Goal: Information Seeking & Learning: Learn about a topic

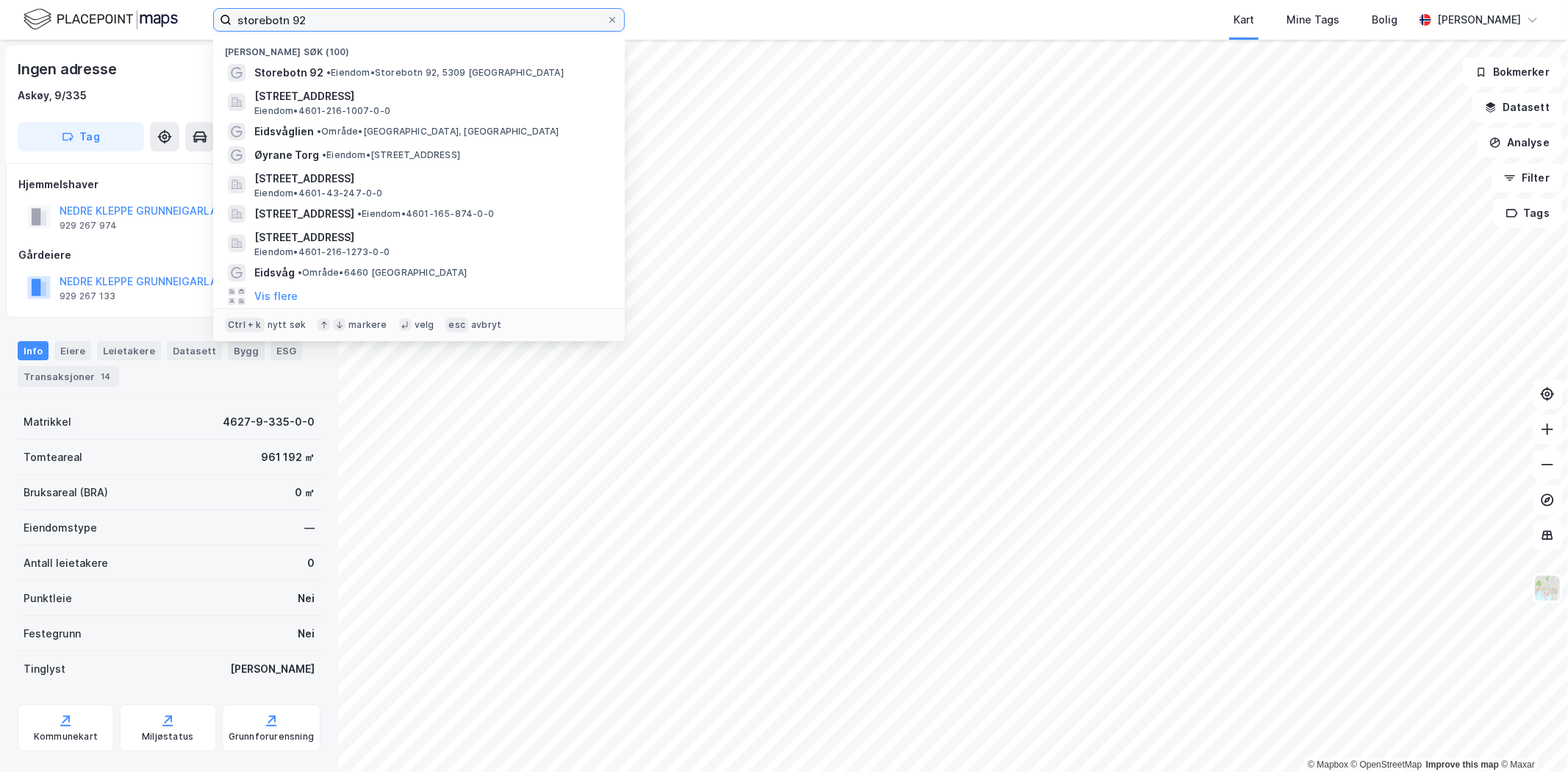
click at [333, 24] on input "storebotn 92" at bounding box center [418, 20] width 375 height 22
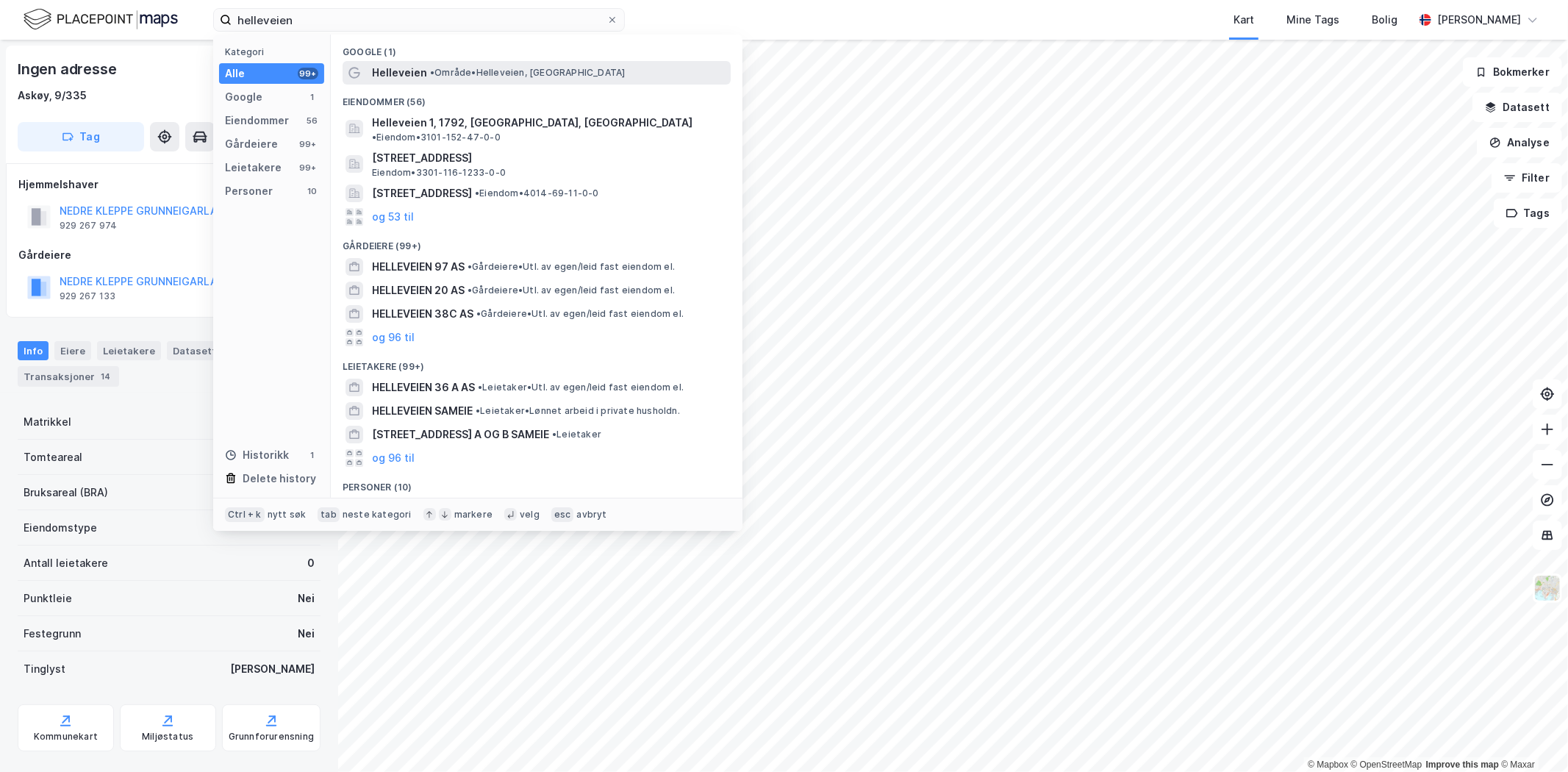
click at [381, 70] on span "Helleveien" at bounding box center [399, 73] width 56 height 18
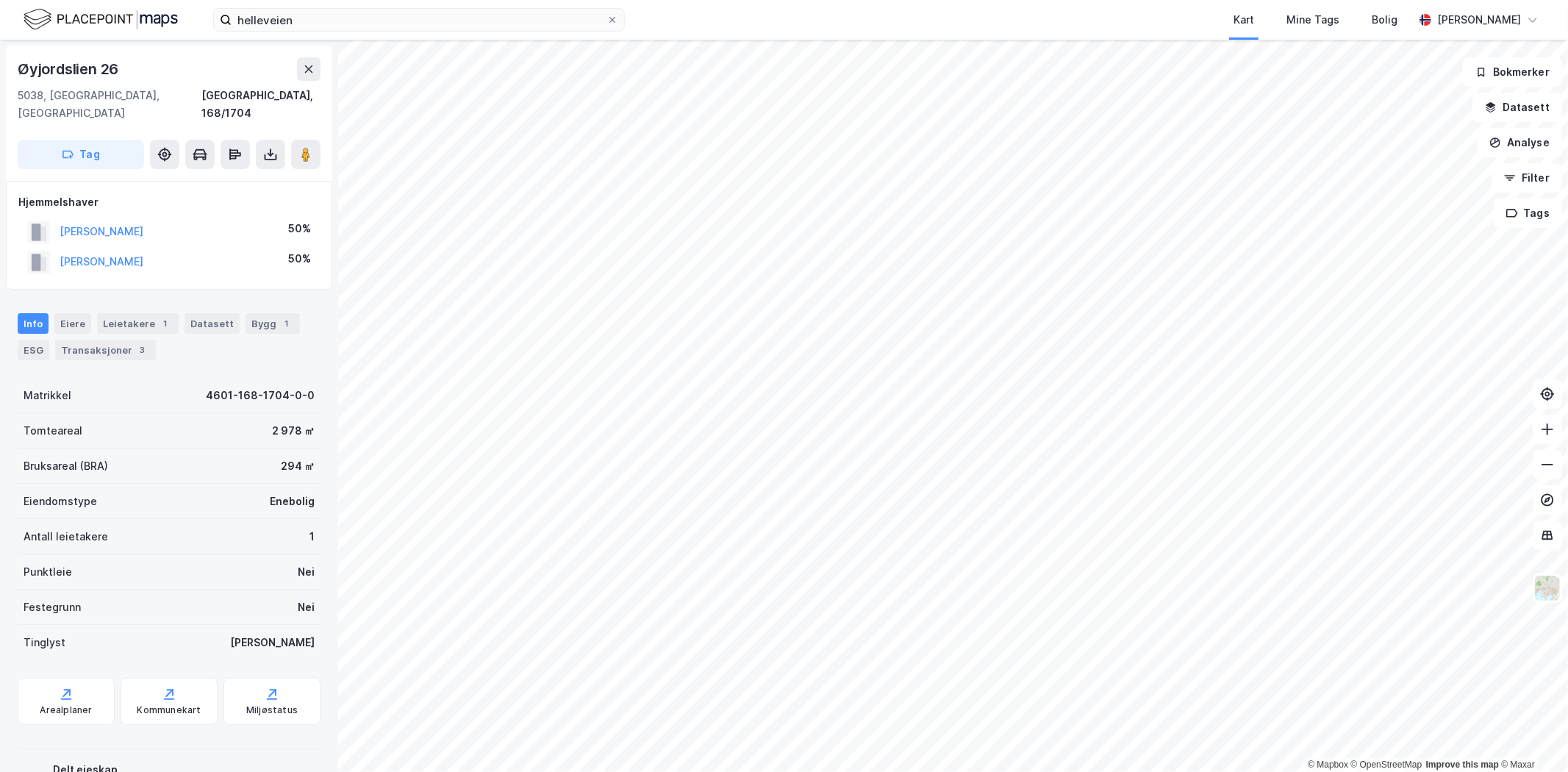
scroll to position [1, 0]
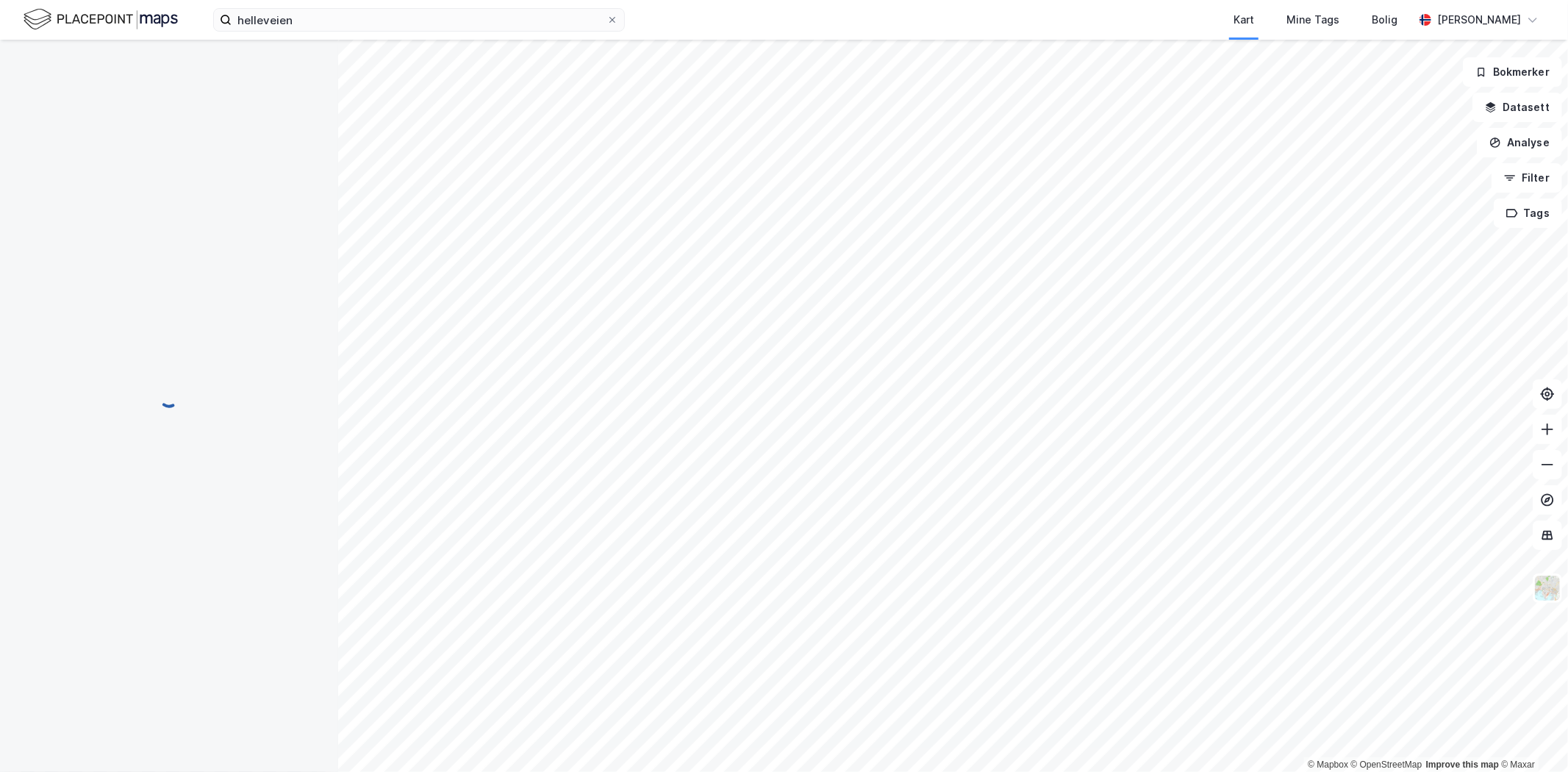
scroll to position [1, 0]
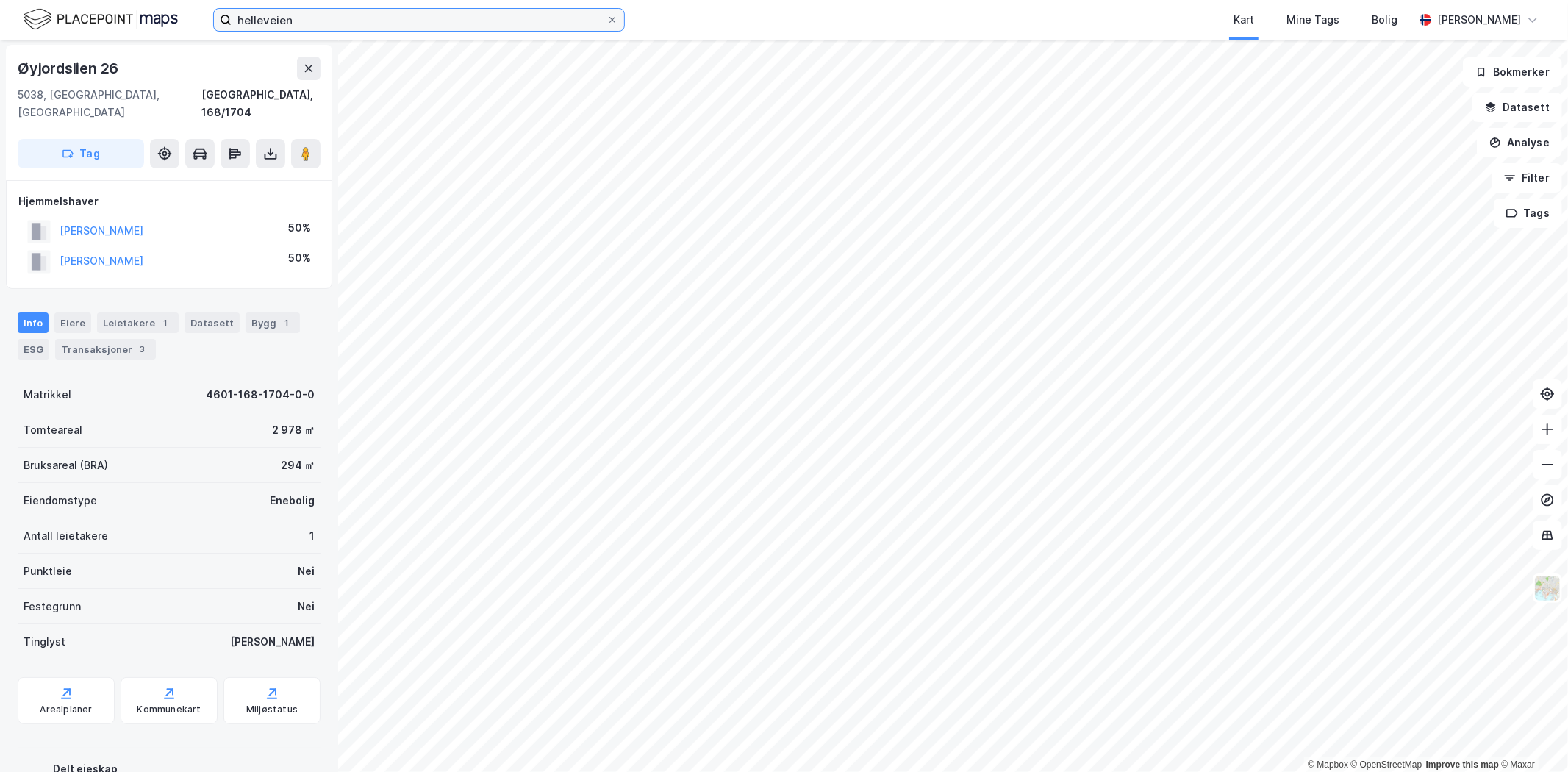
click at [329, 19] on input "helleveien" at bounding box center [418, 20] width 375 height 22
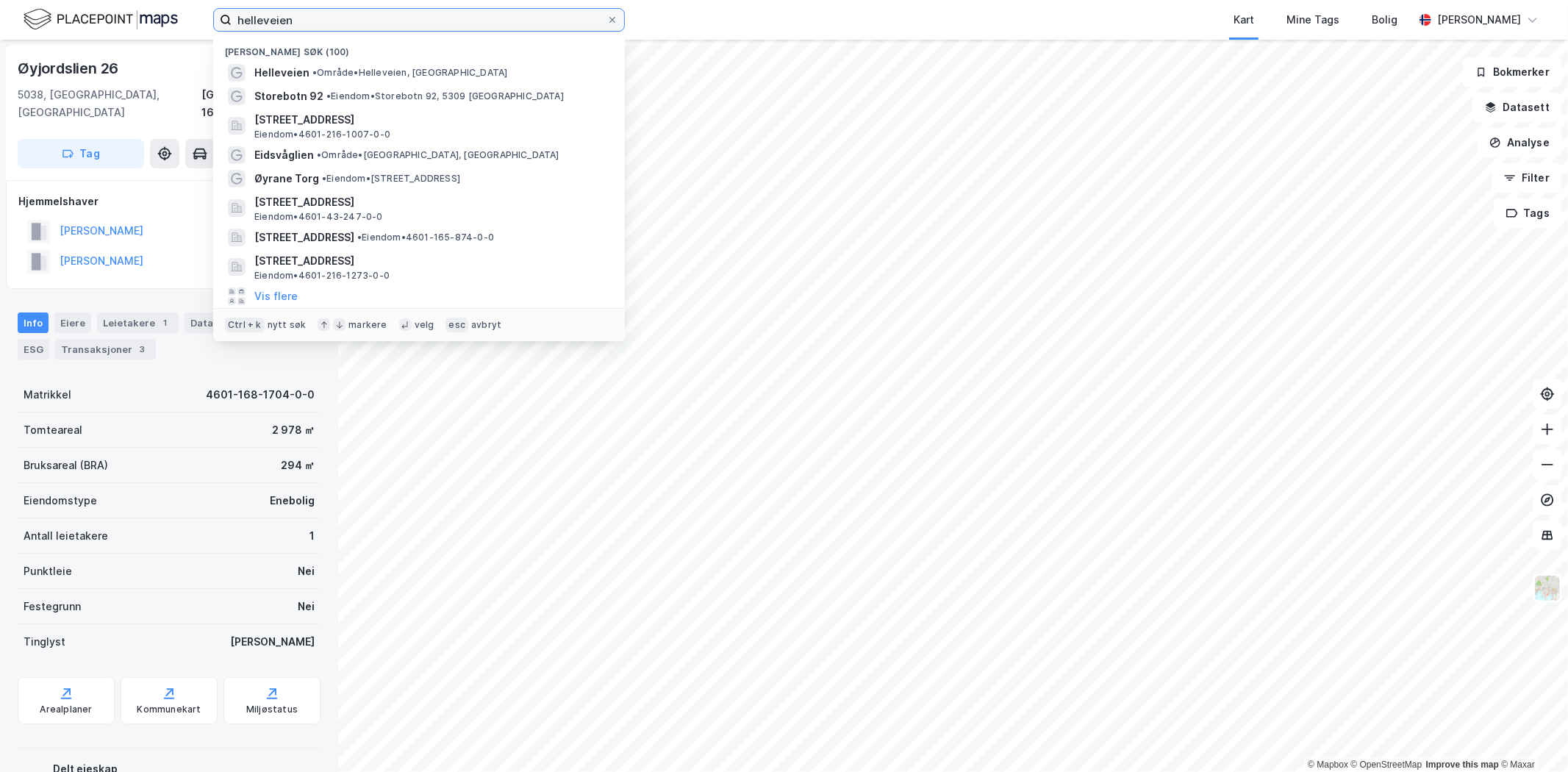
click at [329, 19] on input "helleveien" at bounding box center [418, 20] width 375 height 22
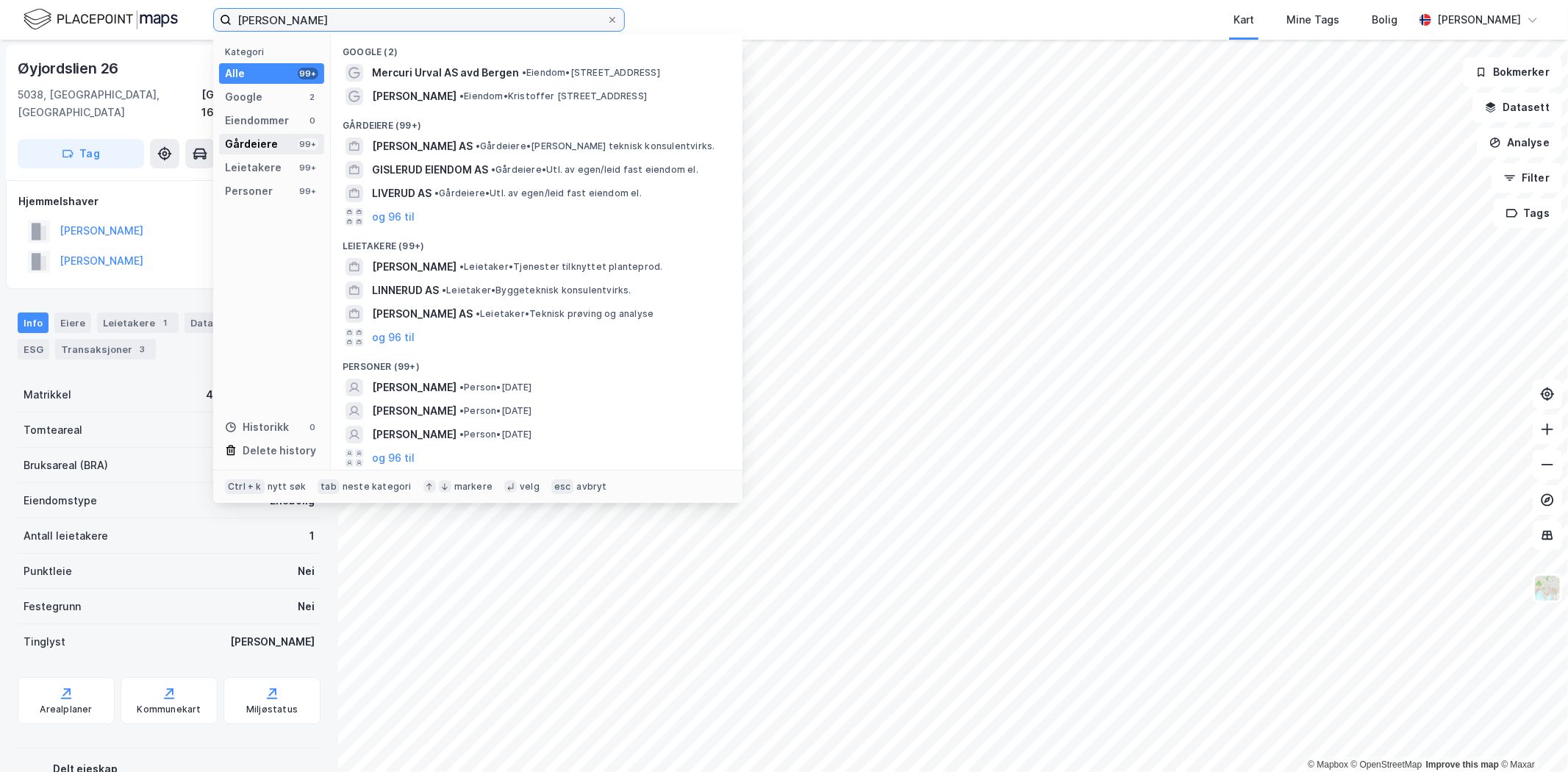
type input "[PERSON_NAME]"
click at [253, 148] on div "Gårdeiere" at bounding box center [250, 144] width 53 height 18
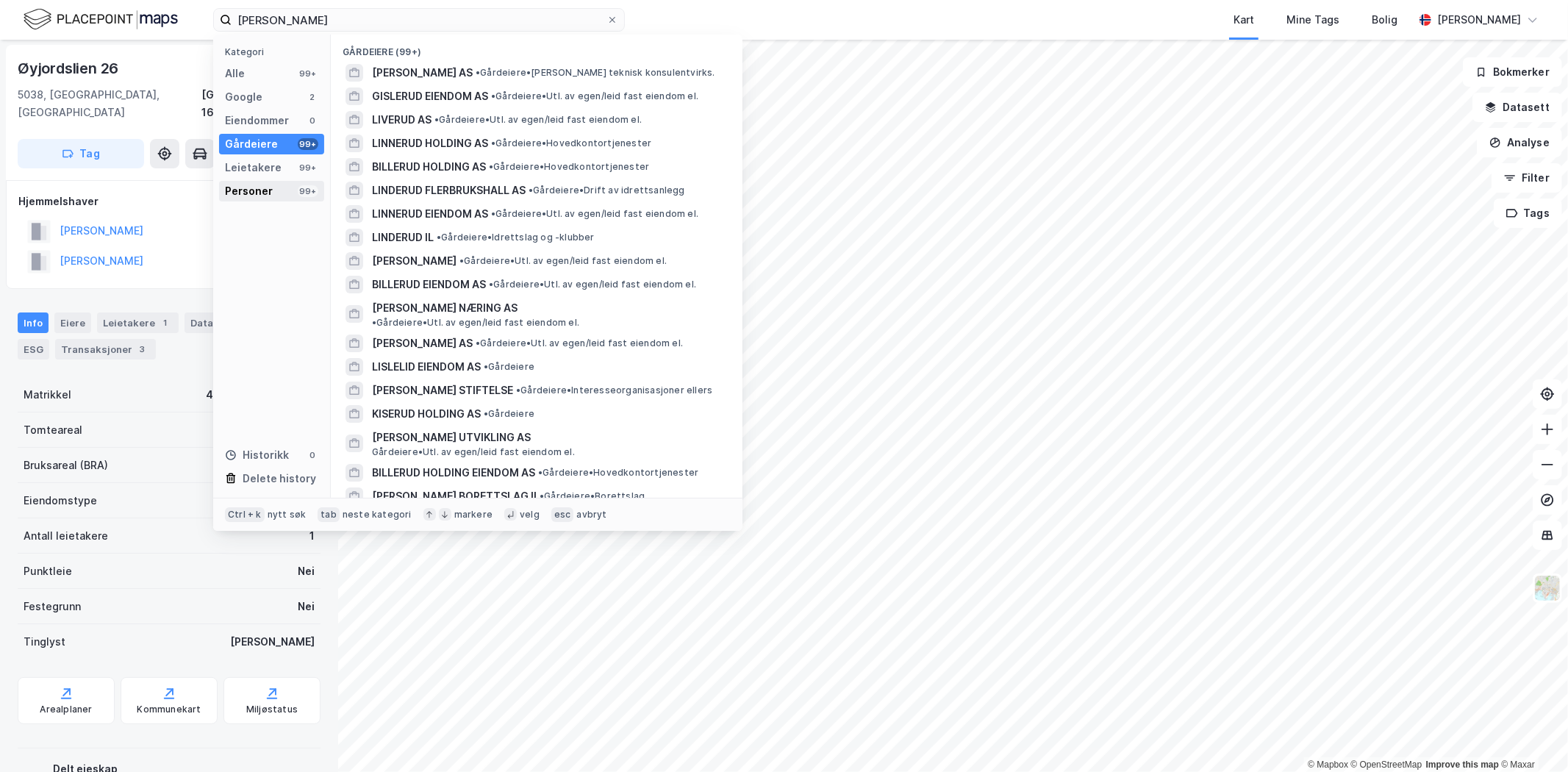
click at [273, 194] on div "Personer 99+" at bounding box center [272, 191] width 105 height 21
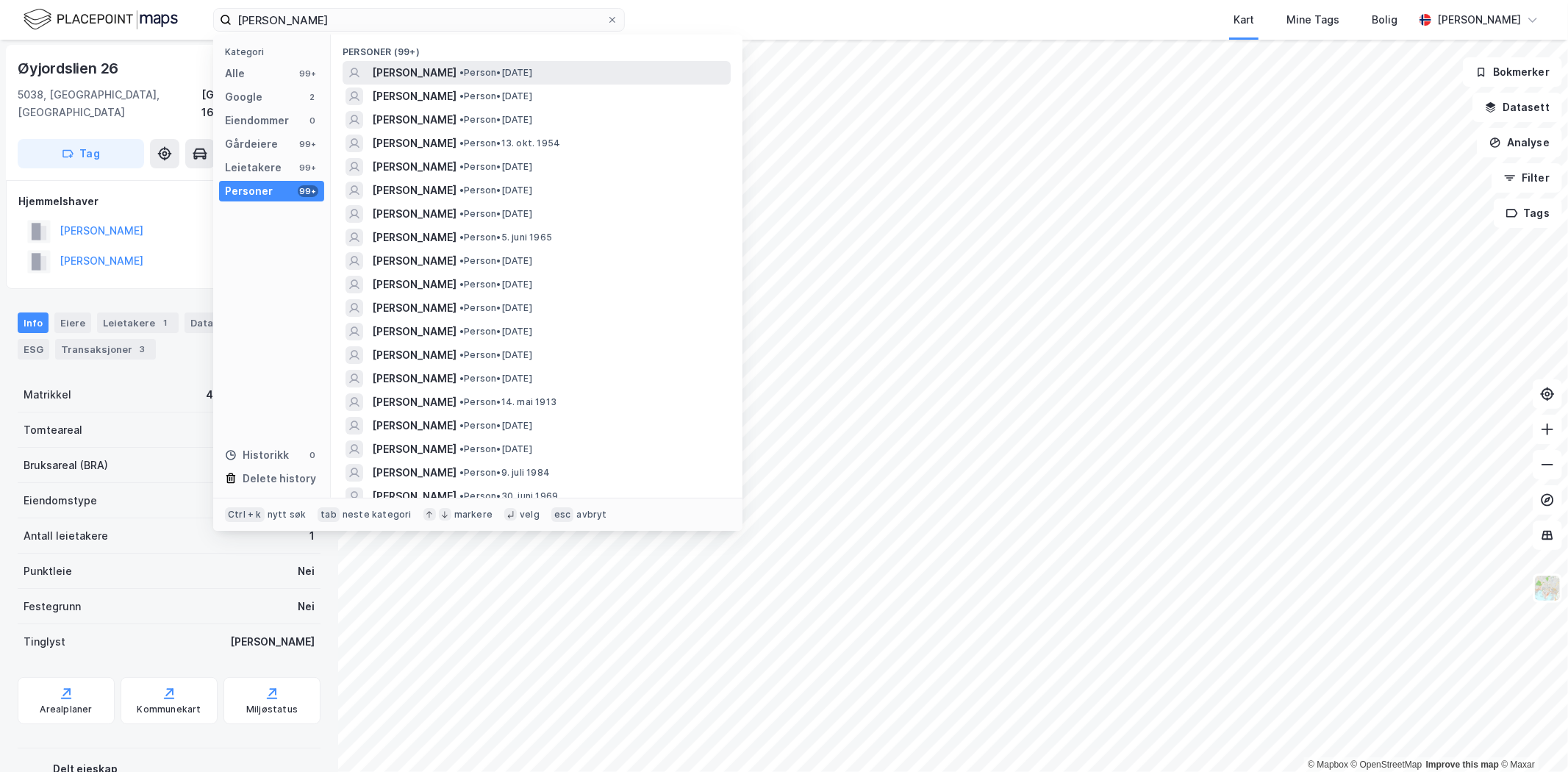
click at [430, 74] on span "[PERSON_NAME]" at bounding box center [413, 73] width 84 height 18
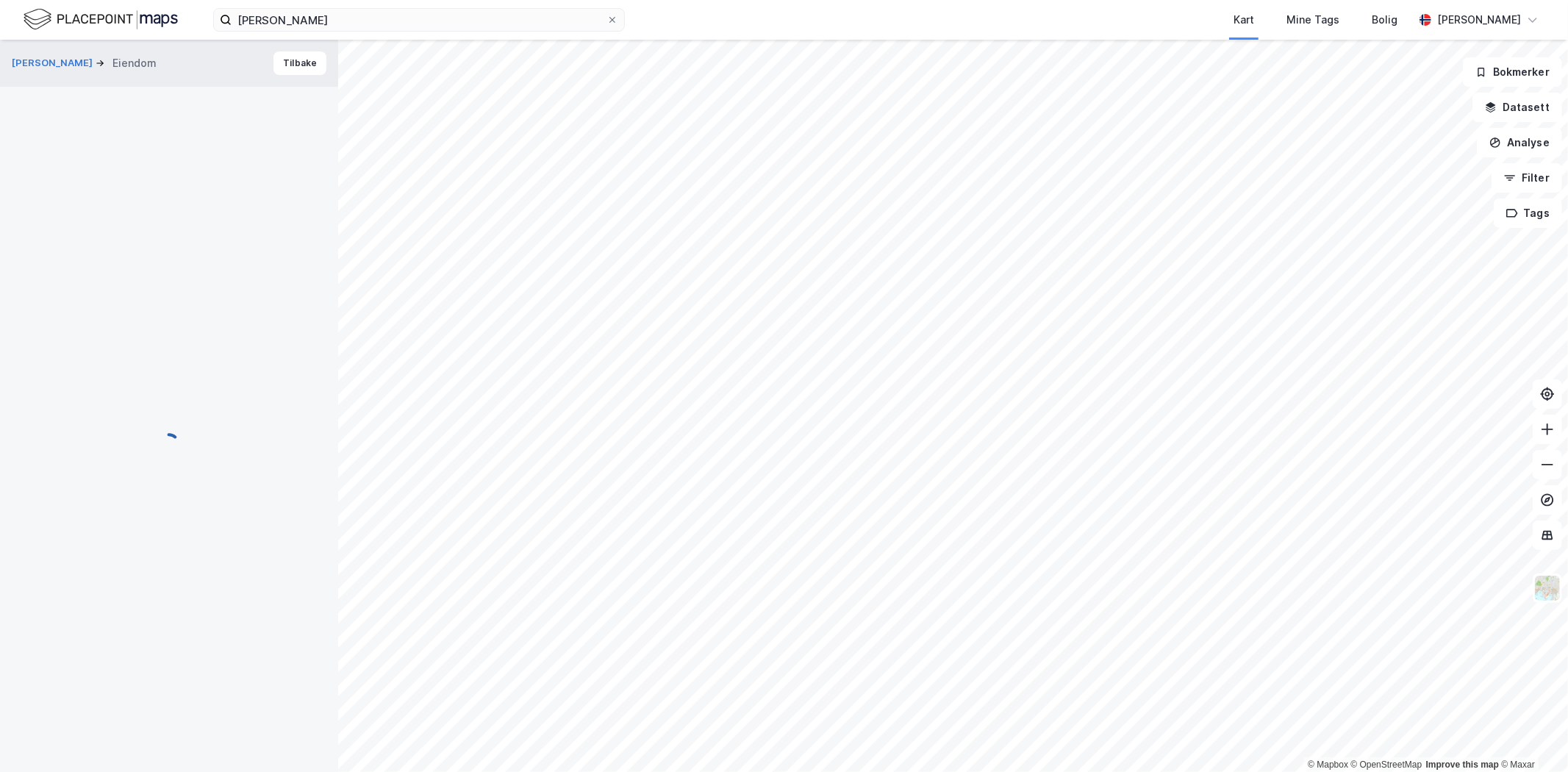
scroll to position [1, 0]
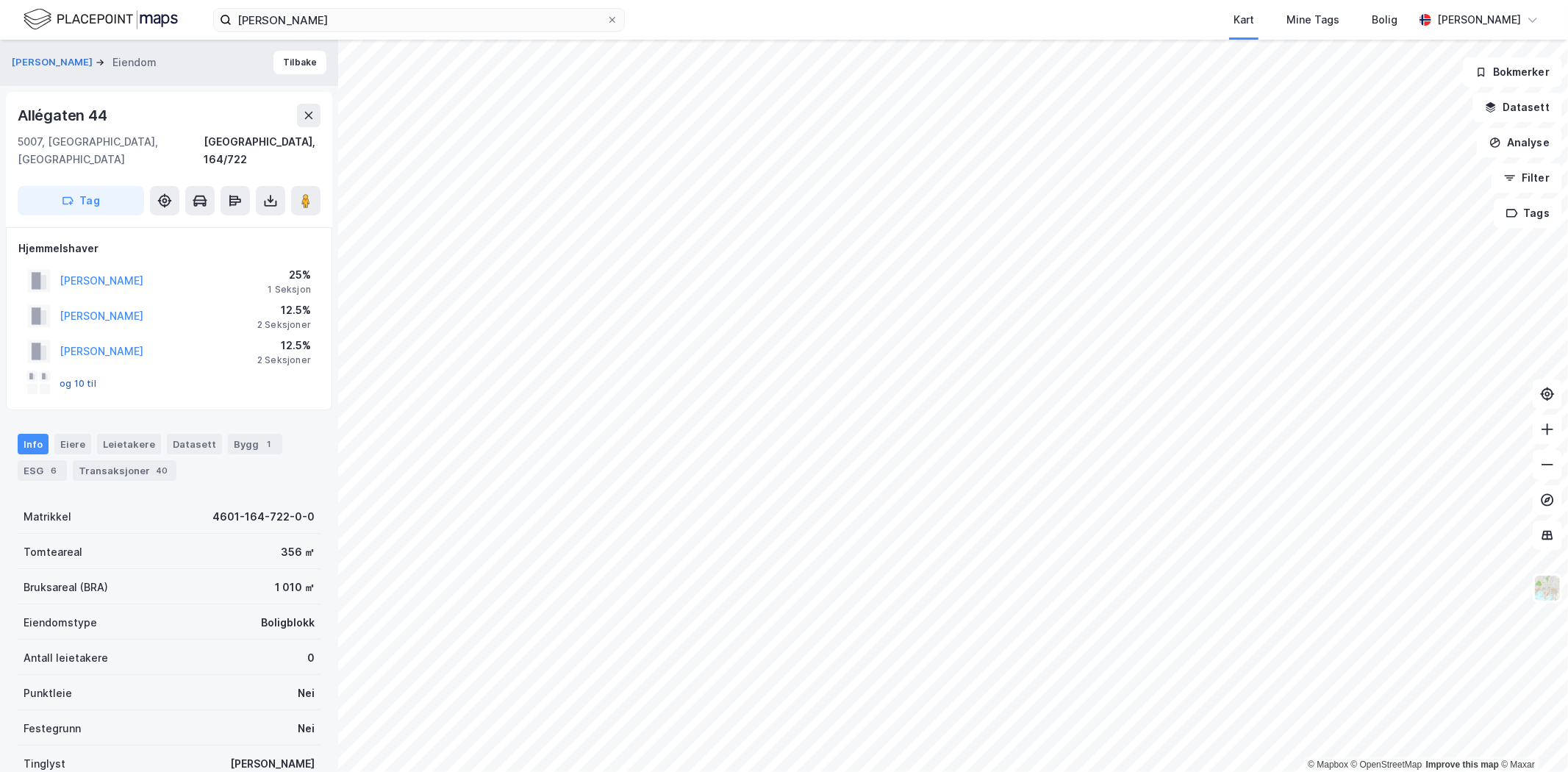
click at [0, 0] on button "og 10 til" at bounding box center [0, 0] width 0 height 0
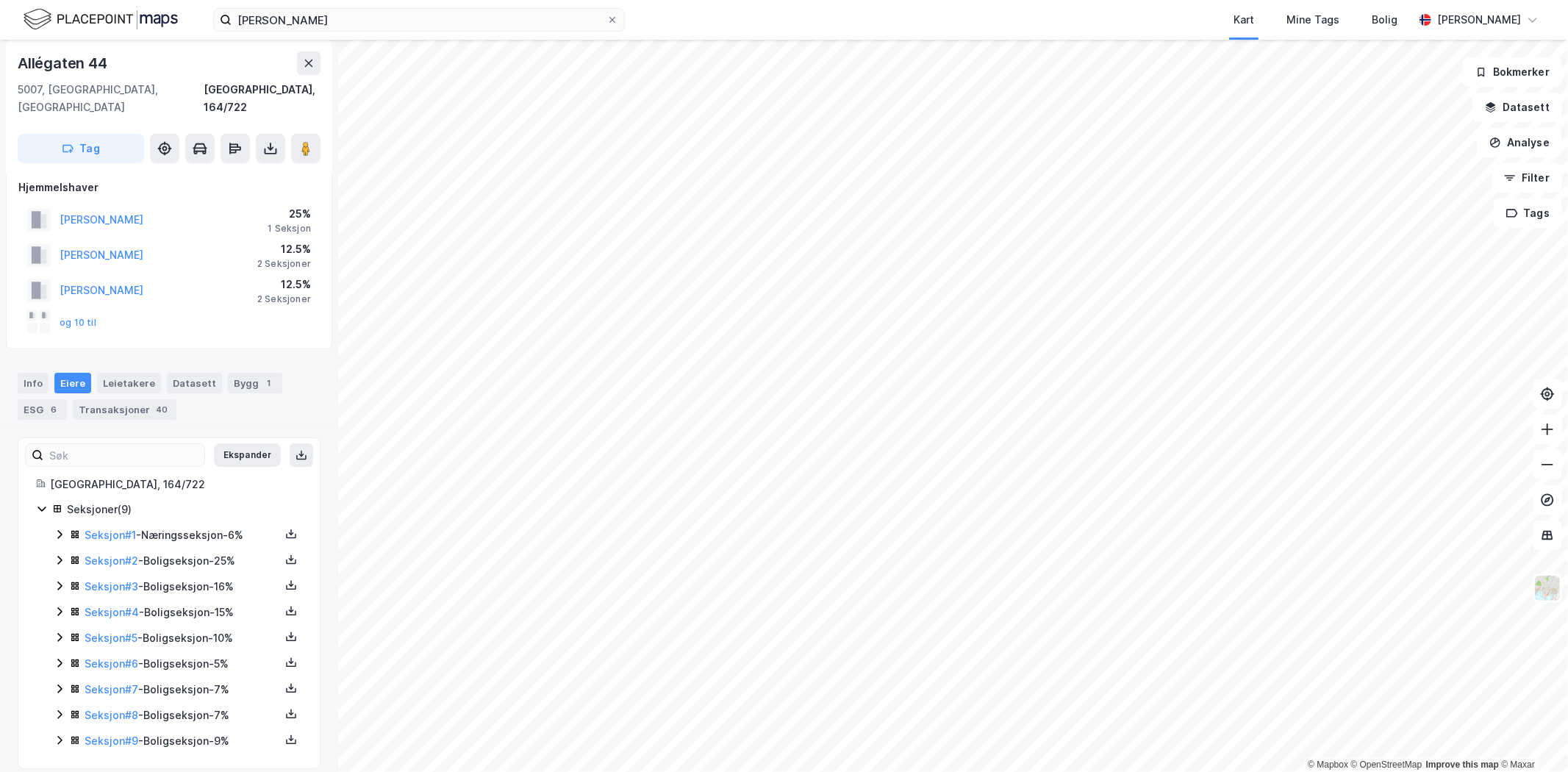
scroll to position [61, 0]
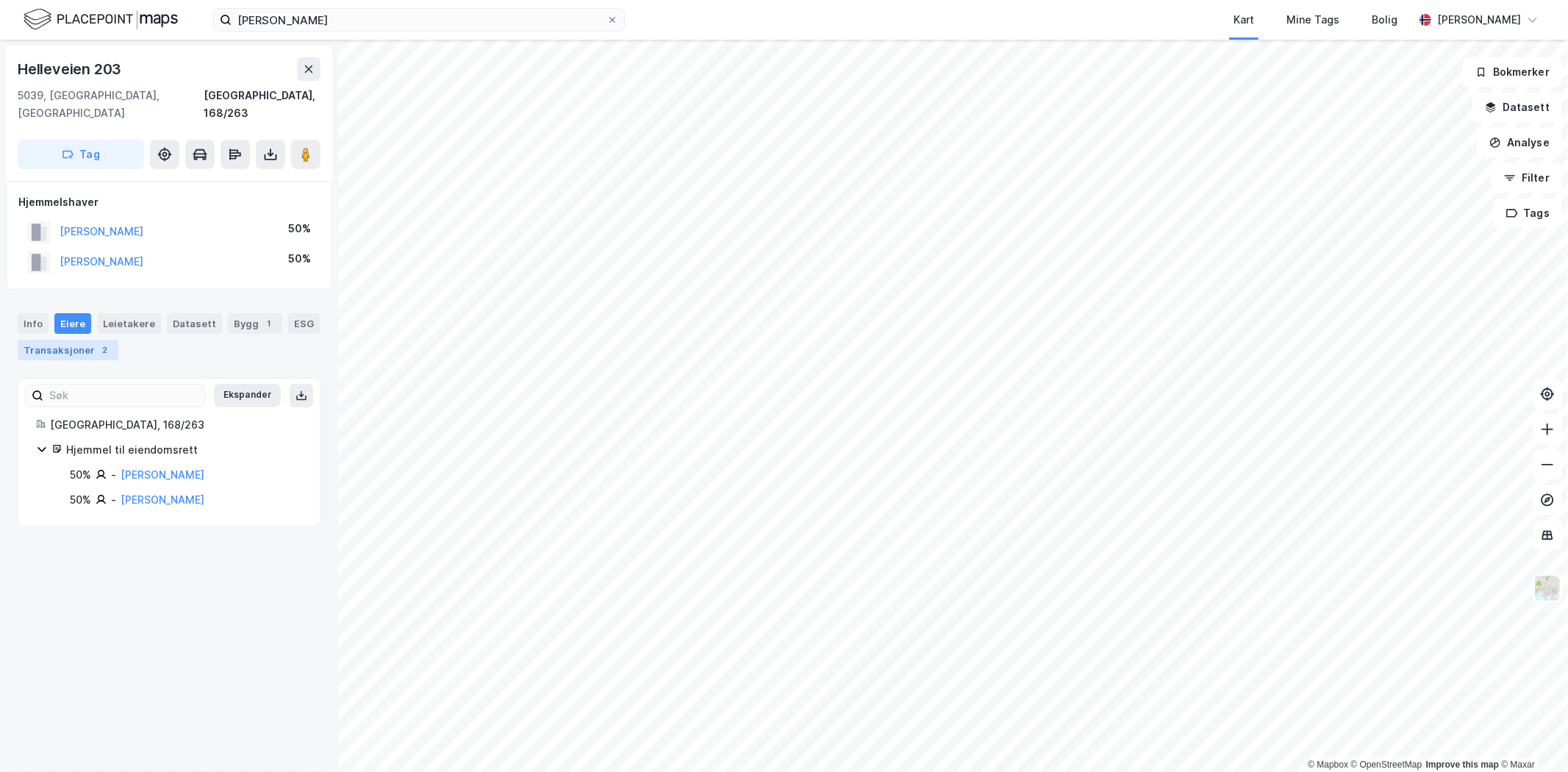
click at [70, 340] on div "Transaksjoner 2" at bounding box center [68, 350] width 100 height 21
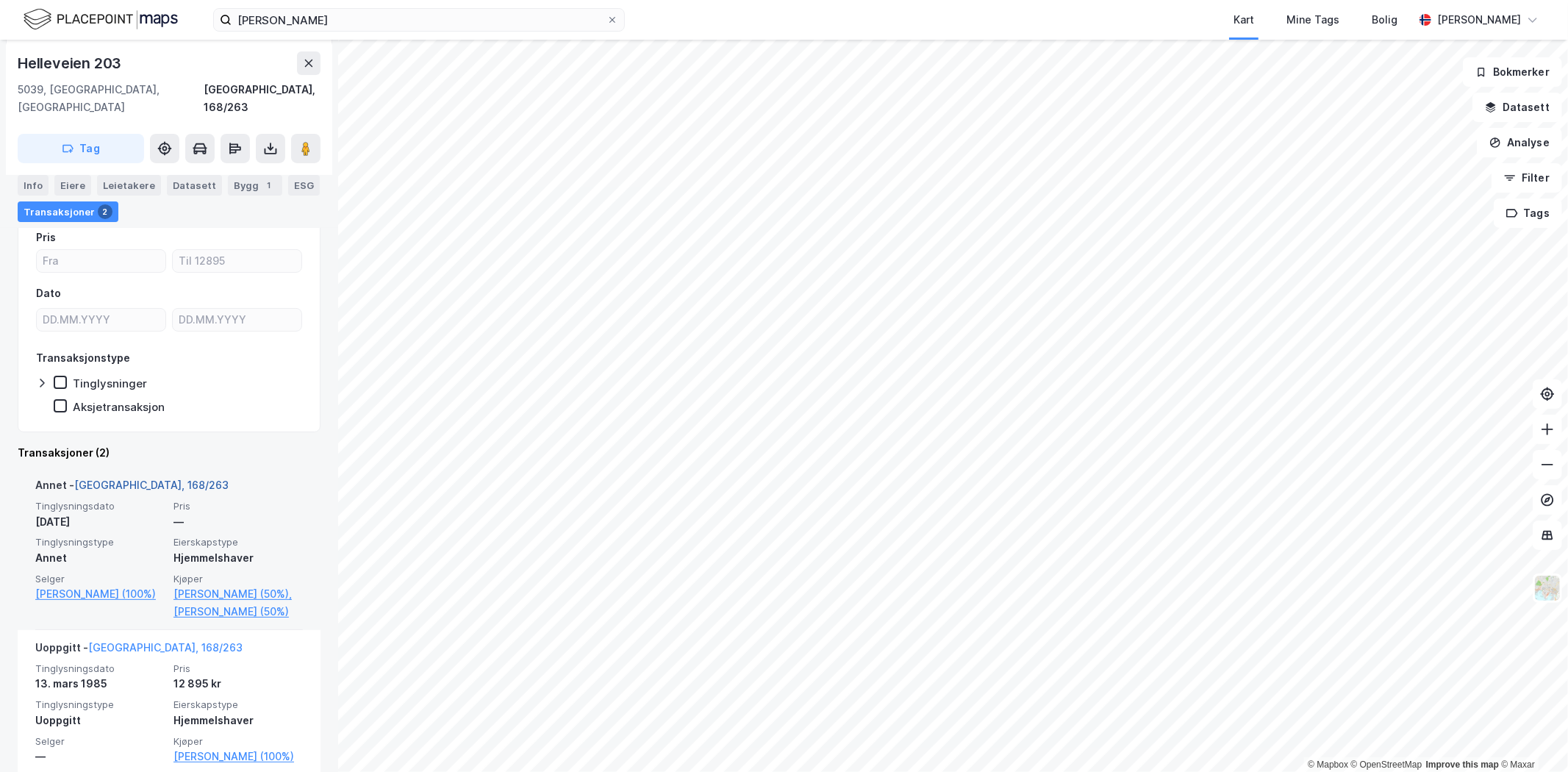
scroll to position [170, 0]
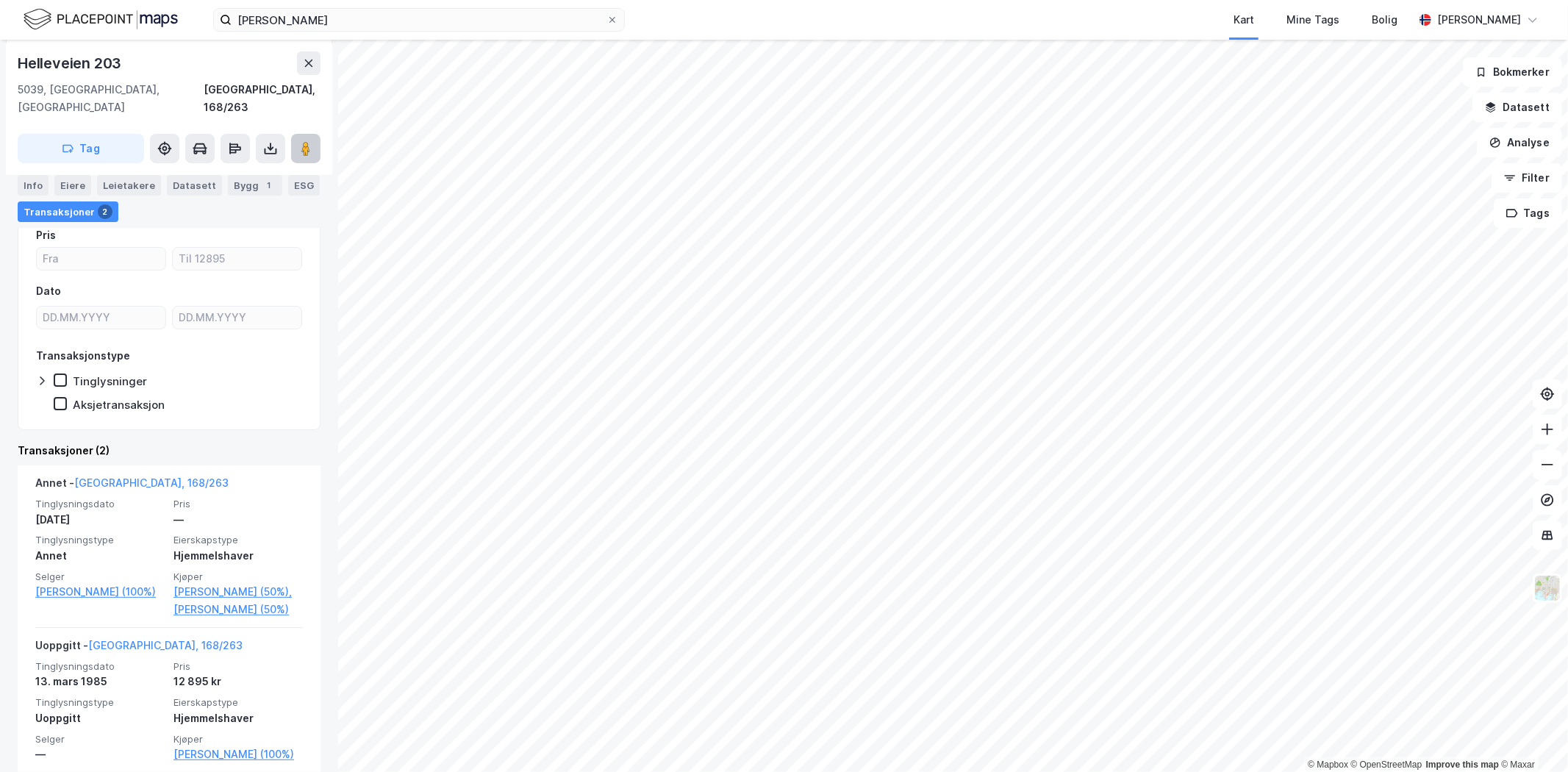
click at [296, 134] on button at bounding box center [306, 149] width 30 height 30
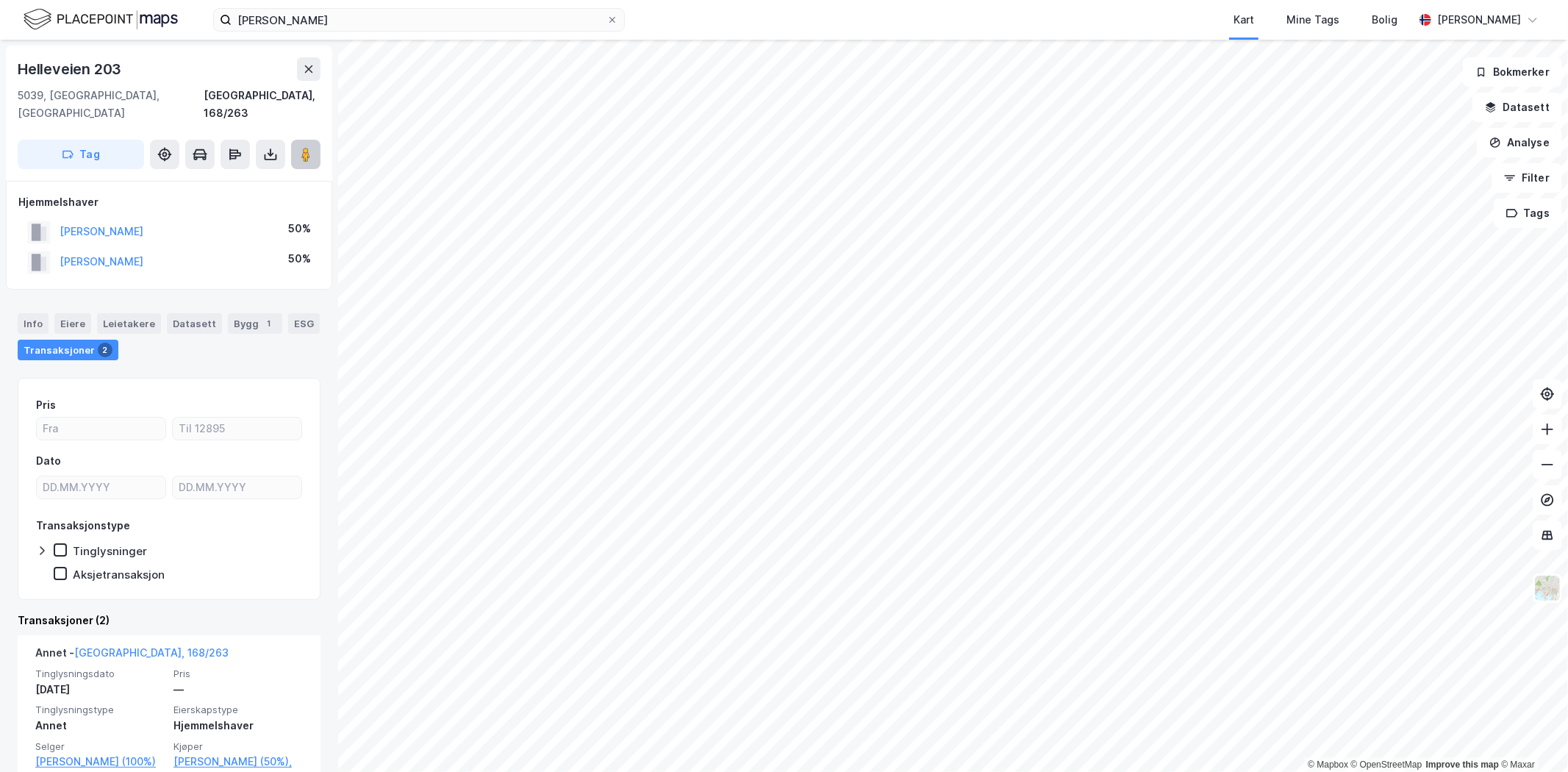
click at [298, 147] on icon at bounding box center [305, 154] width 15 height 15
